Goal: Task Accomplishment & Management: Complete application form

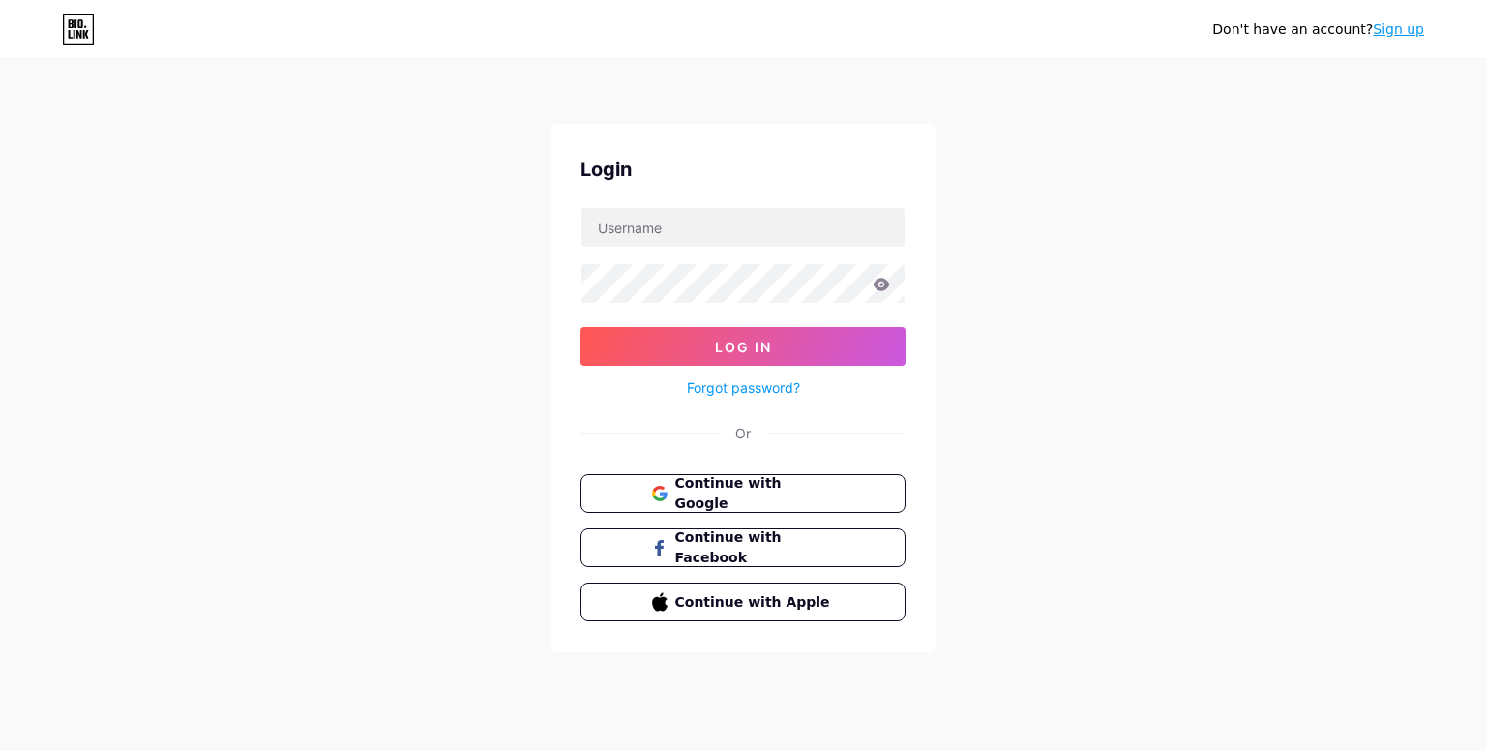
click at [729, 474] on button "Continue with Google" at bounding box center [742, 493] width 325 height 39
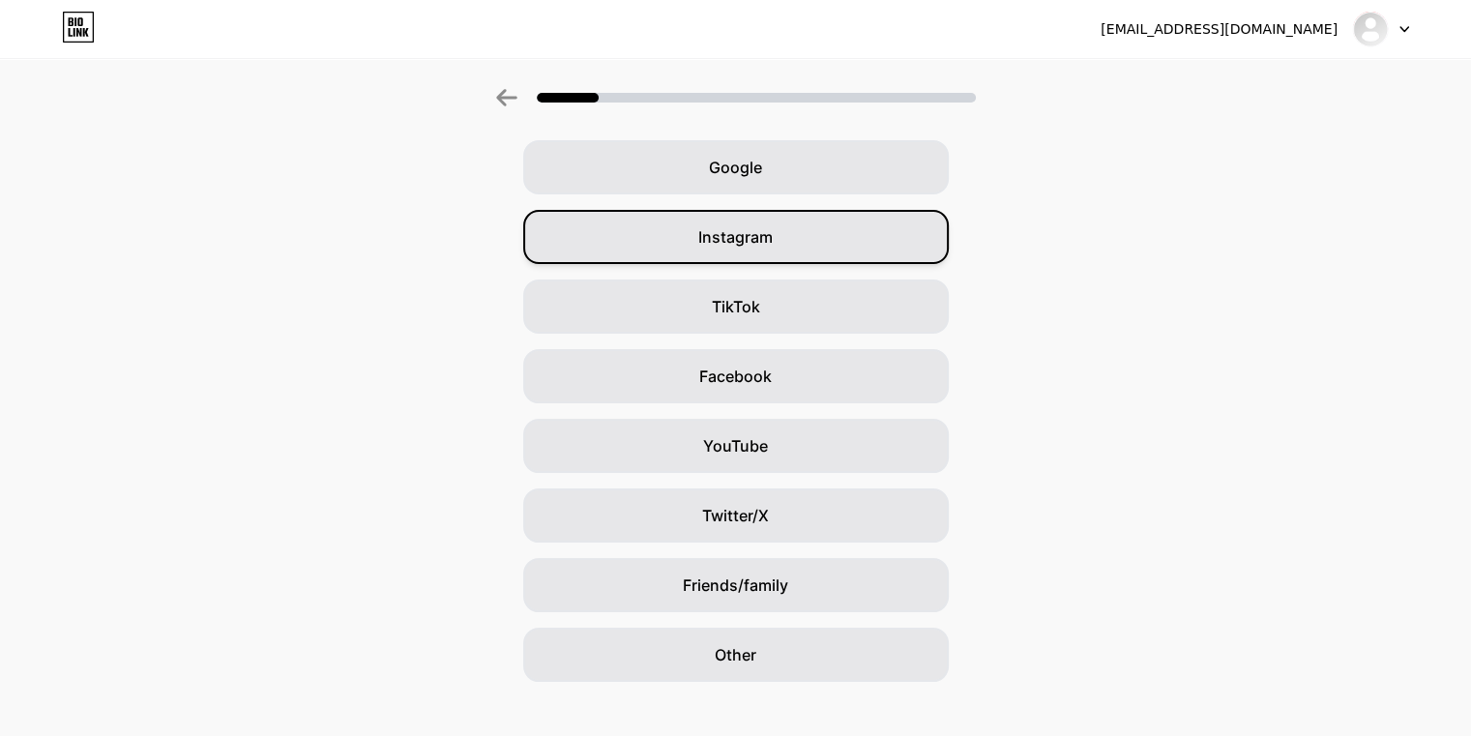
scroll to position [98, 0]
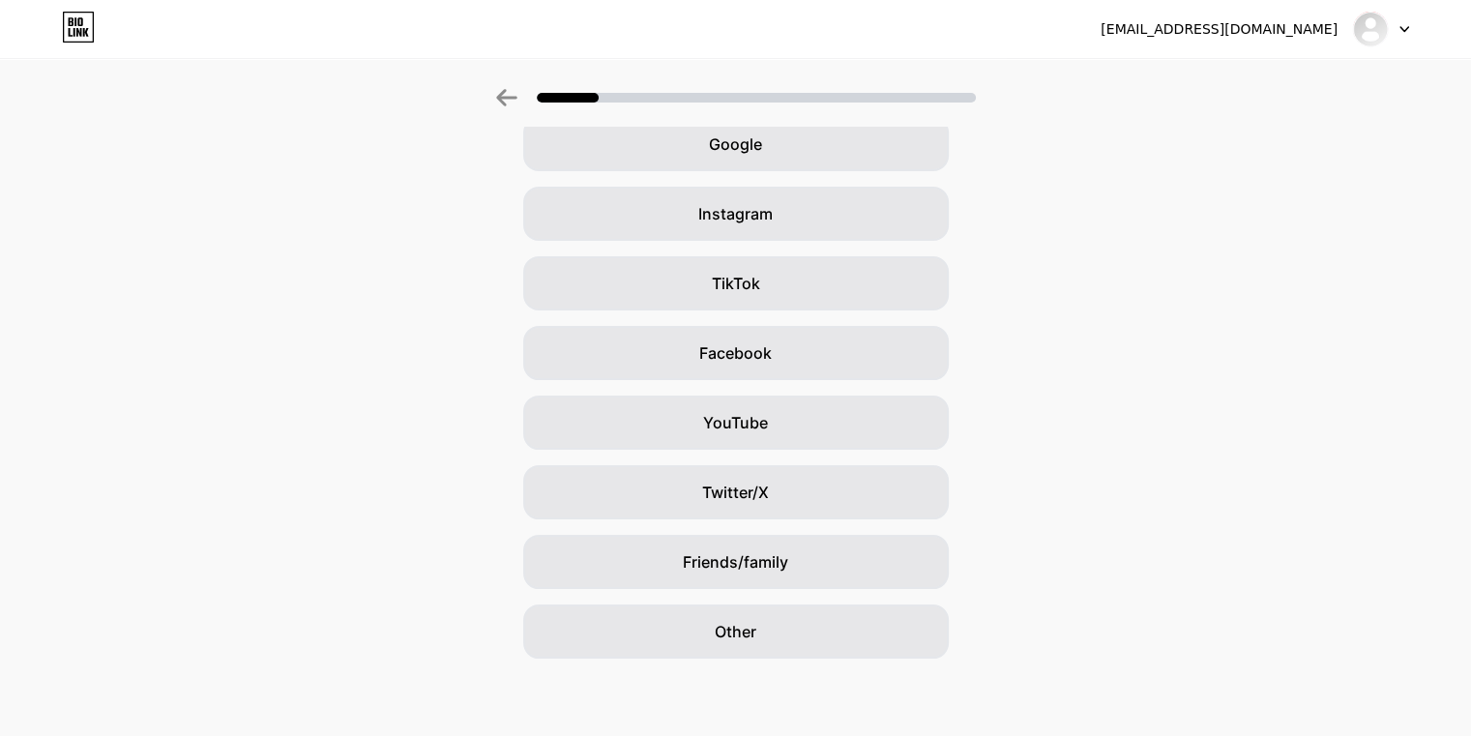
click at [508, 103] on icon at bounding box center [506, 97] width 20 height 17
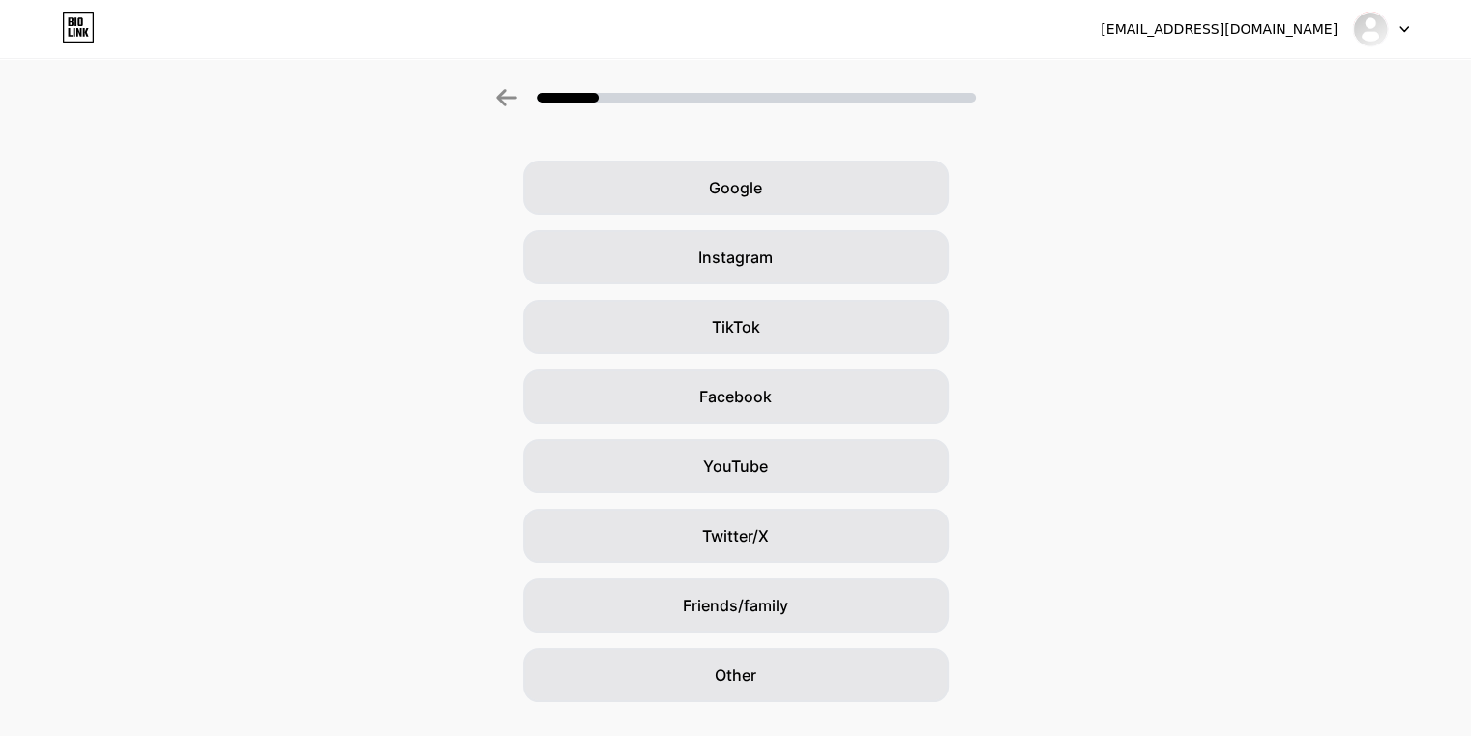
scroll to position [0, 0]
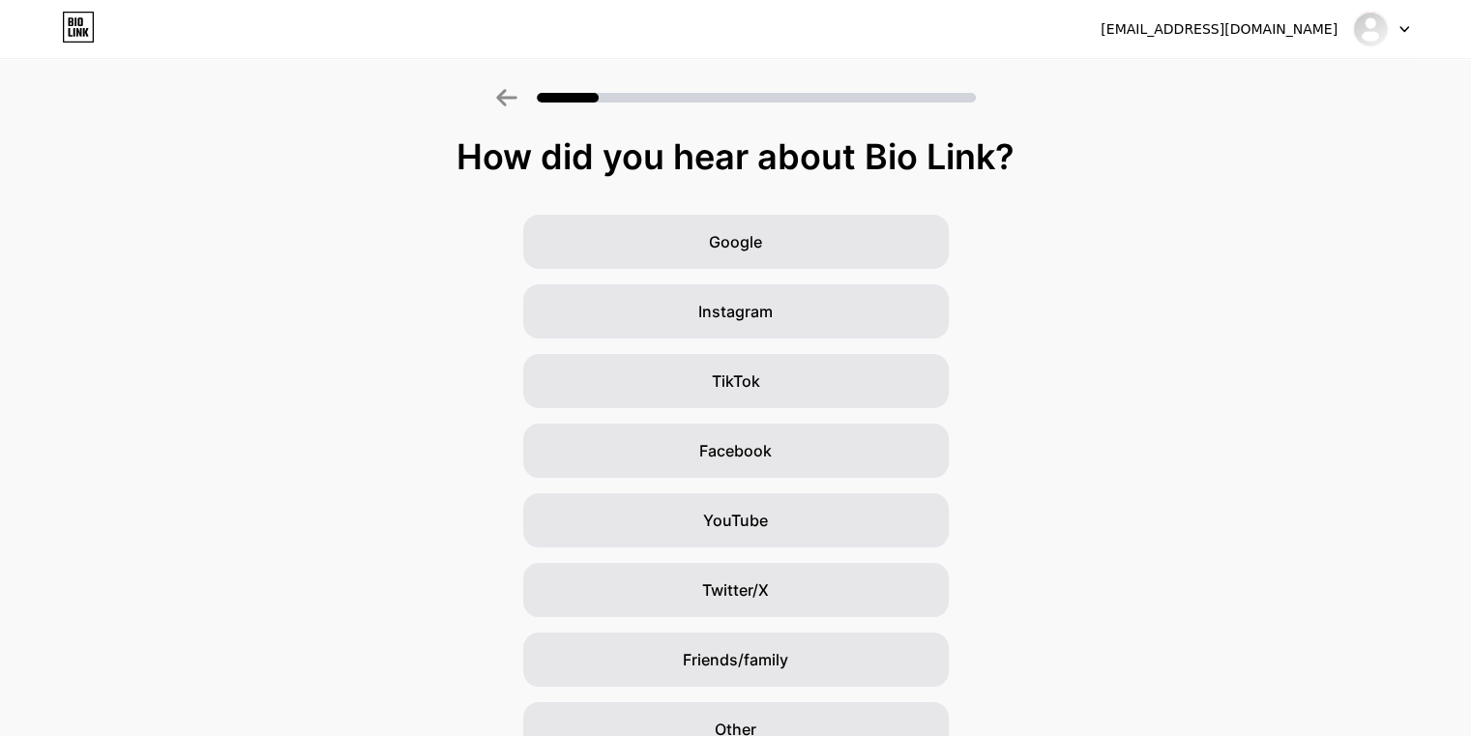
click at [85, 23] on icon at bounding box center [78, 27] width 33 height 31
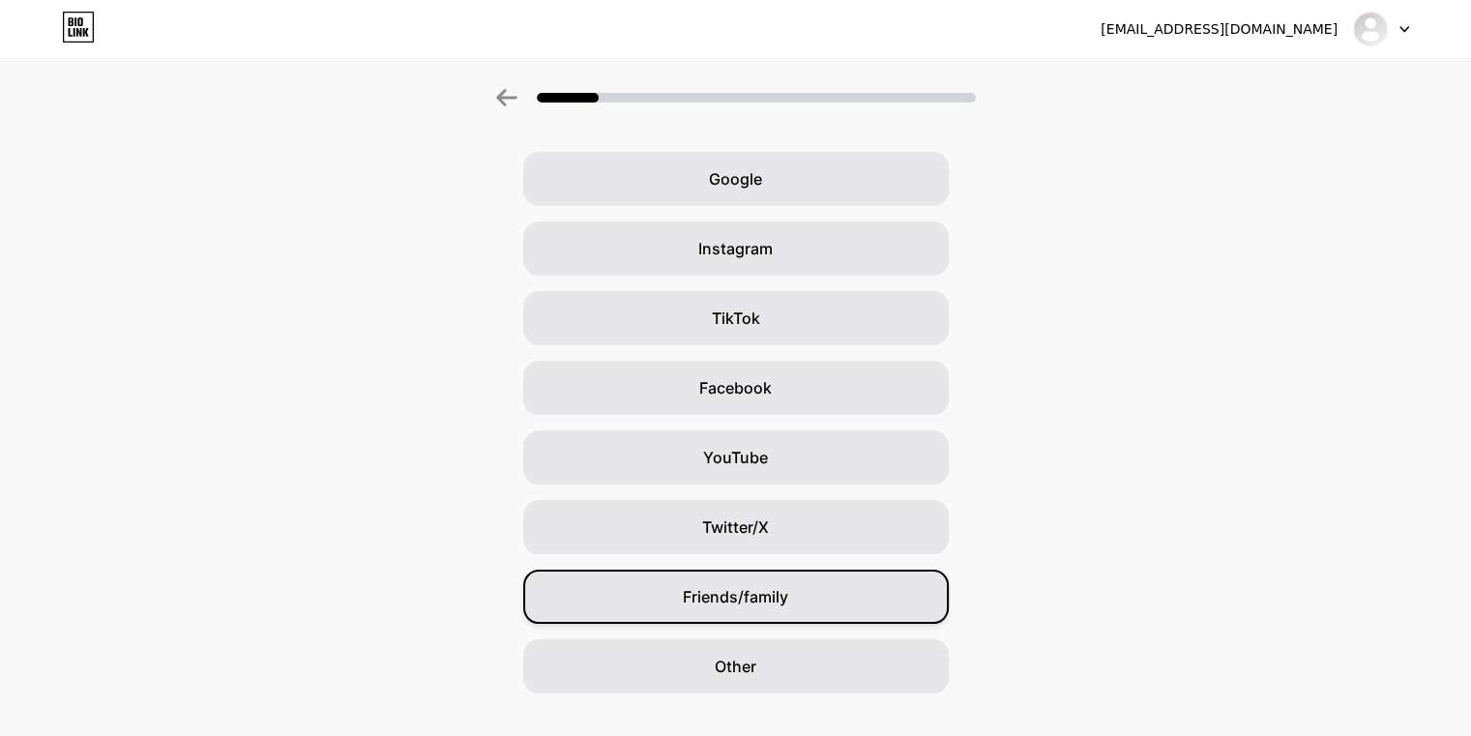
scroll to position [98, 0]
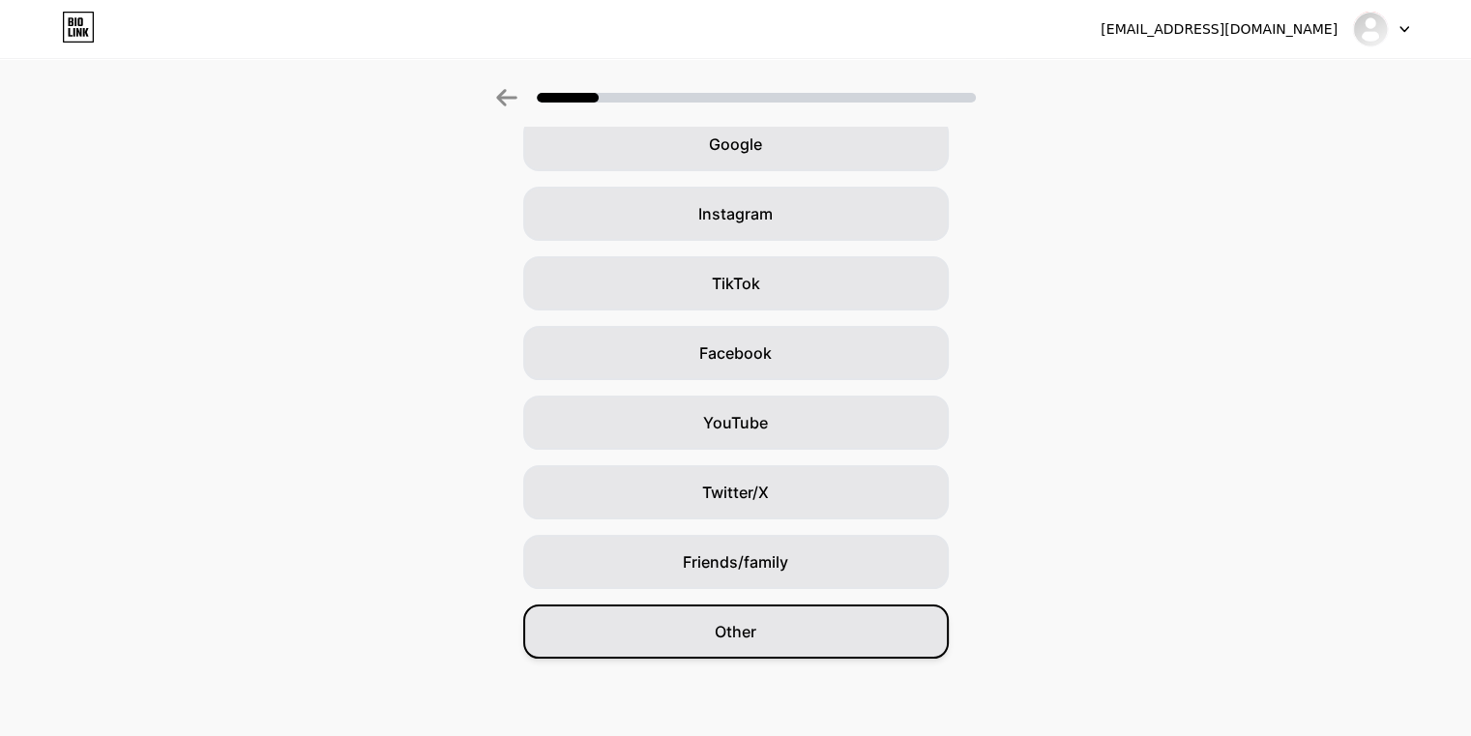
click at [840, 635] on div "Other" at bounding box center [736, 632] width 426 height 54
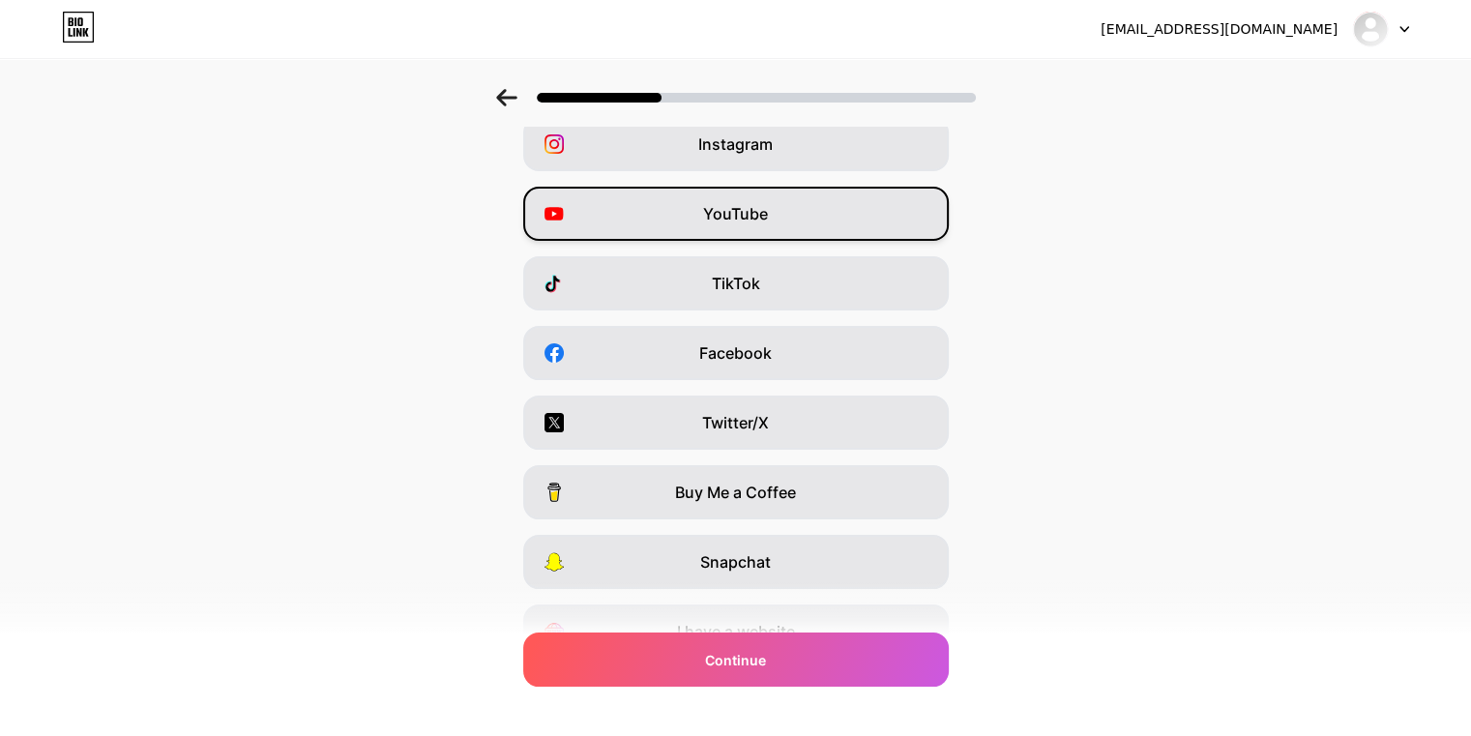
scroll to position [0, 0]
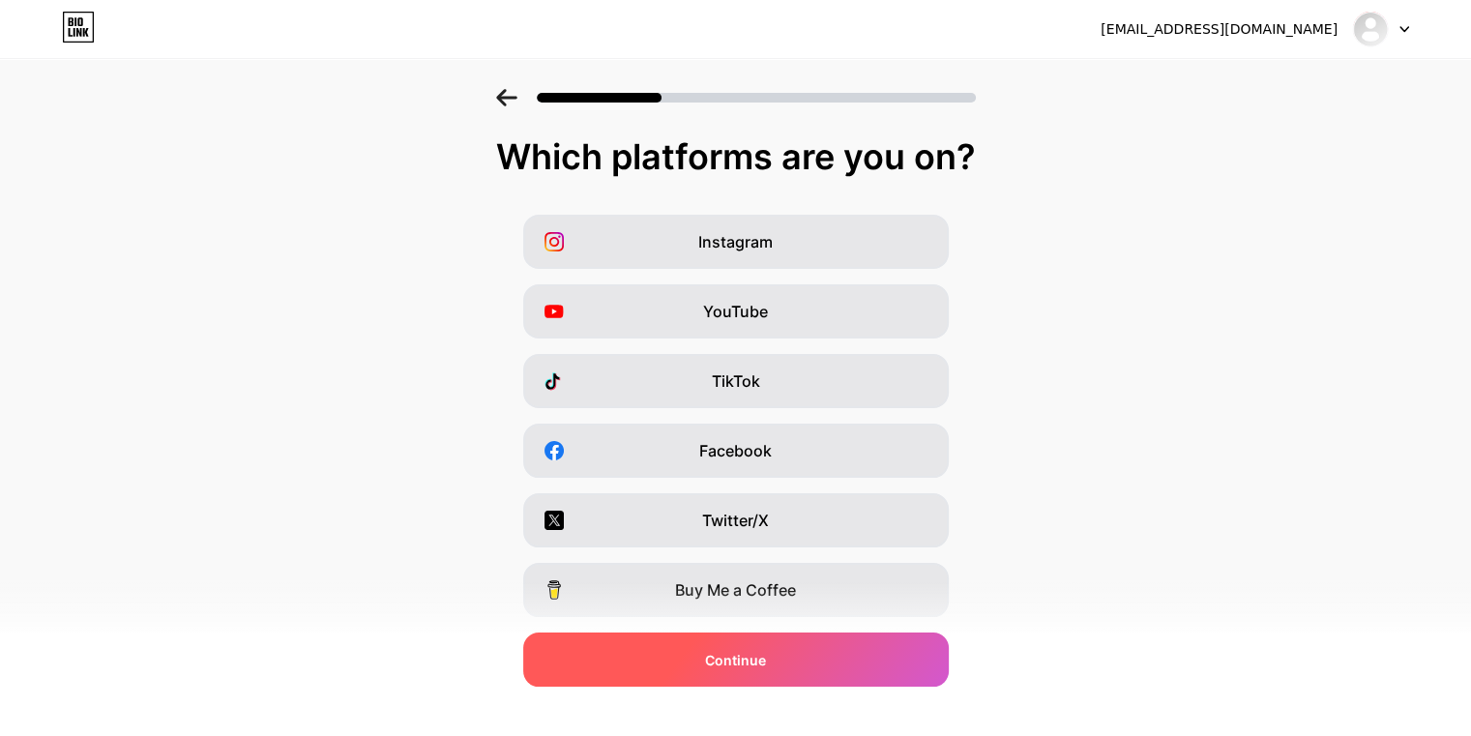
click at [754, 644] on div "Continue" at bounding box center [736, 660] width 426 height 54
click at [760, 655] on span "Continue" at bounding box center [735, 660] width 61 height 20
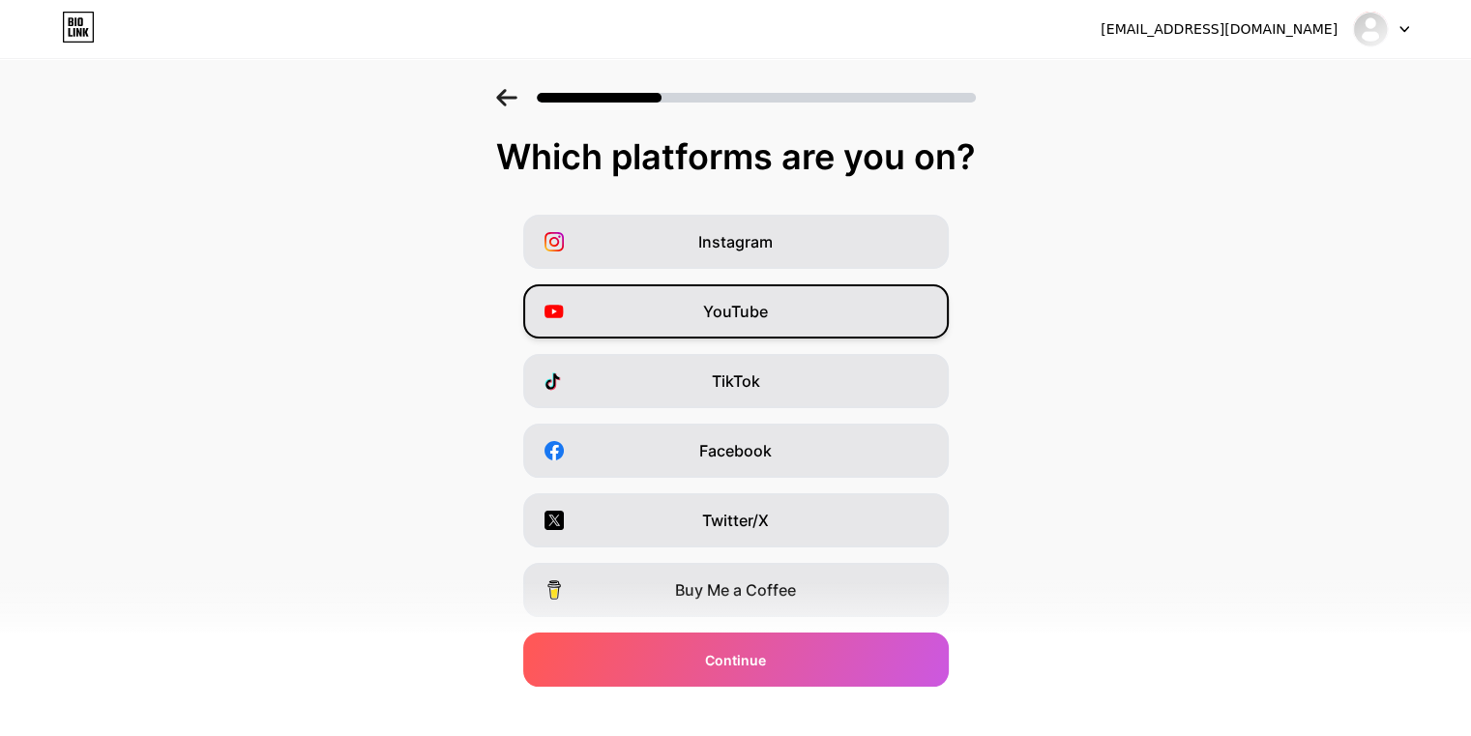
click at [766, 224] on div "Instagram" at bounding box center [736, 242] width 426 height 54
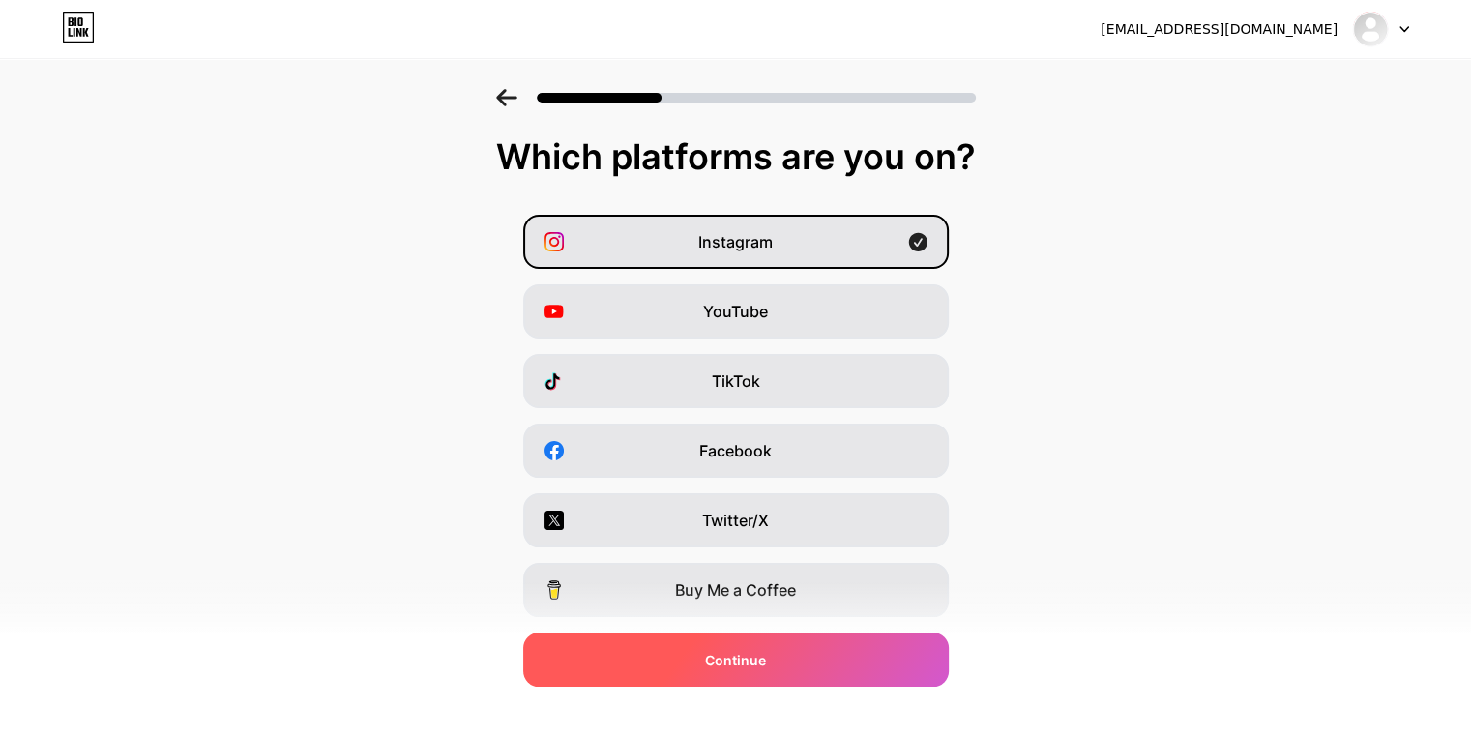
click at [689, 655] on div "Continue" at bounding box center [736, 660] width 426 height 54
